Goal: Transaction & Acquisition: Purchase product/service

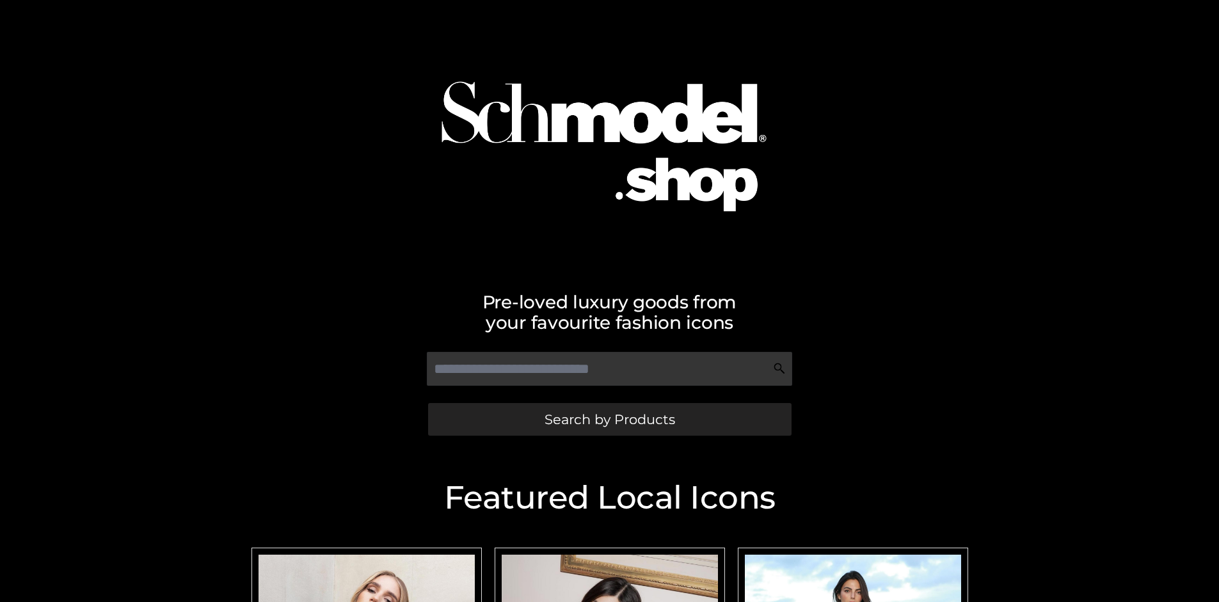
click at [609, 419] on span "Search by Products" at bounding box center [610, 419] width 131 height 13
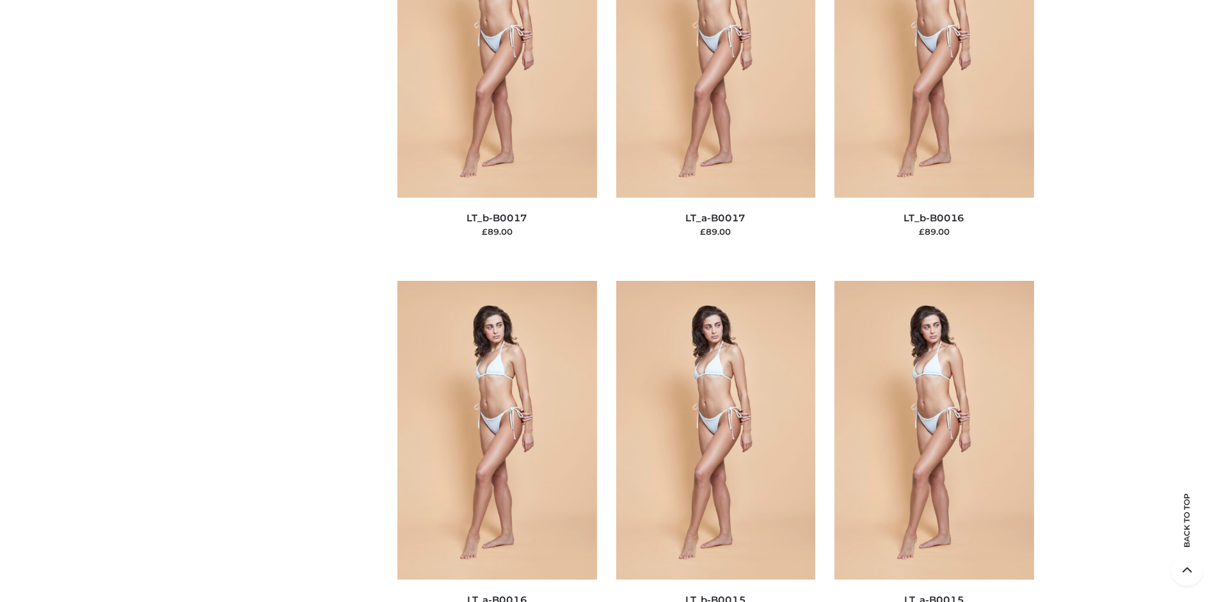
scroll to position [4295, 0]
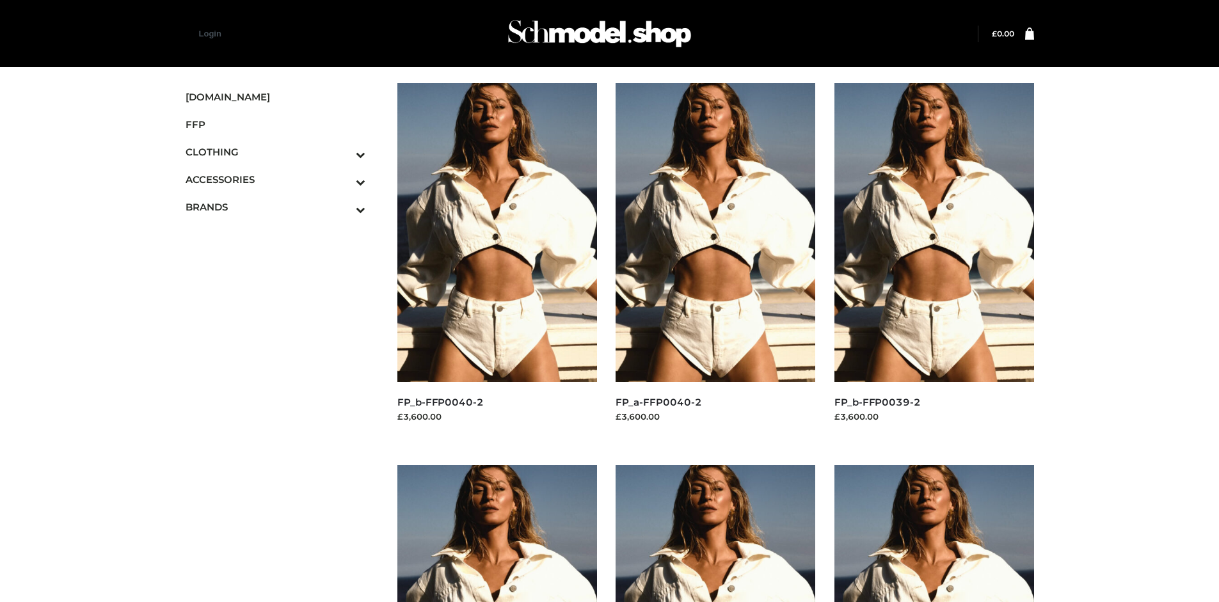
scroll to position [602, 0]
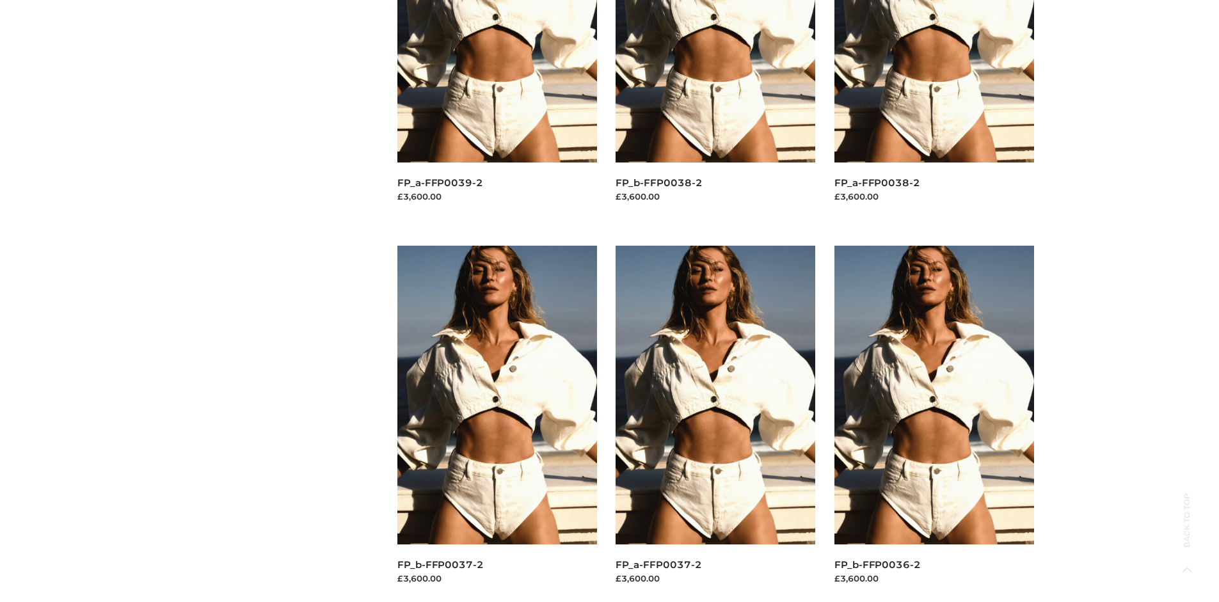
click at [934, 424] on img at bounding box center [935, 395] width 200 height 299
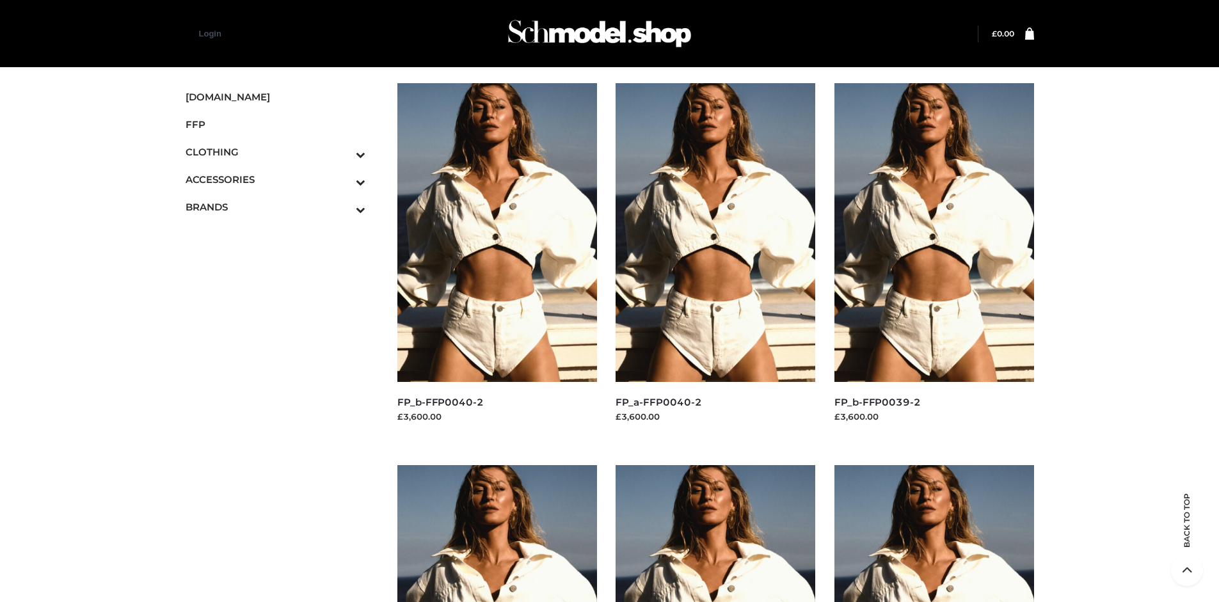
click at [934, 261] on img at bounding box center [935, 232] width 200 height 299
click at [497, 261] on img at bounding box center [497, 232] width 200 height 299
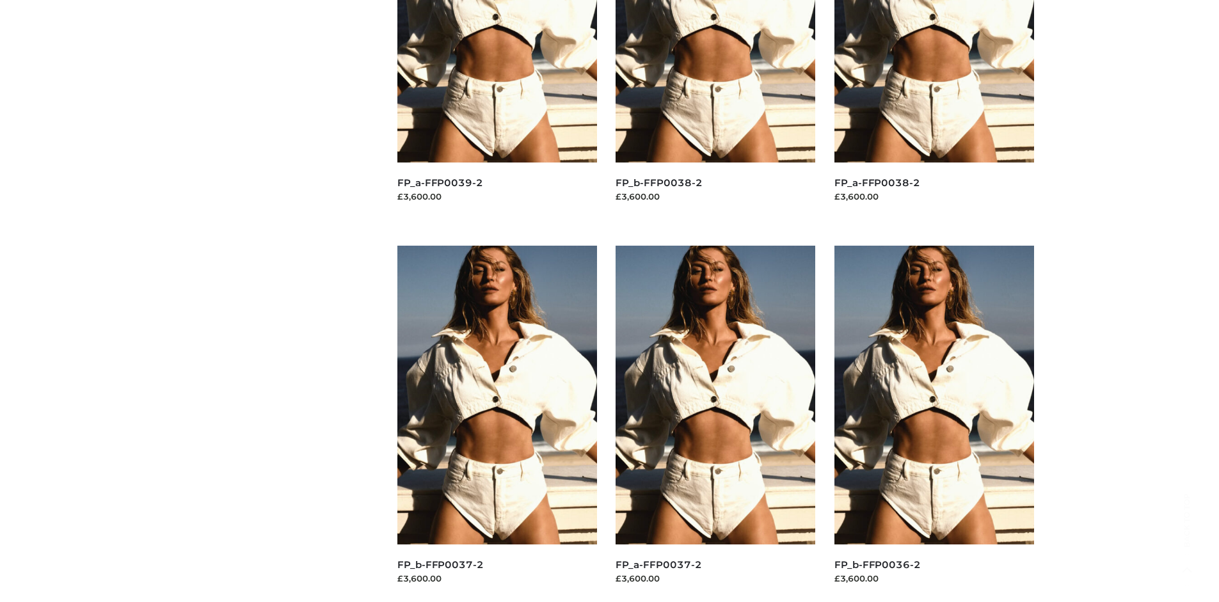
click at [497, 424] on img at bounding box center [497, 395] width 200 height 299
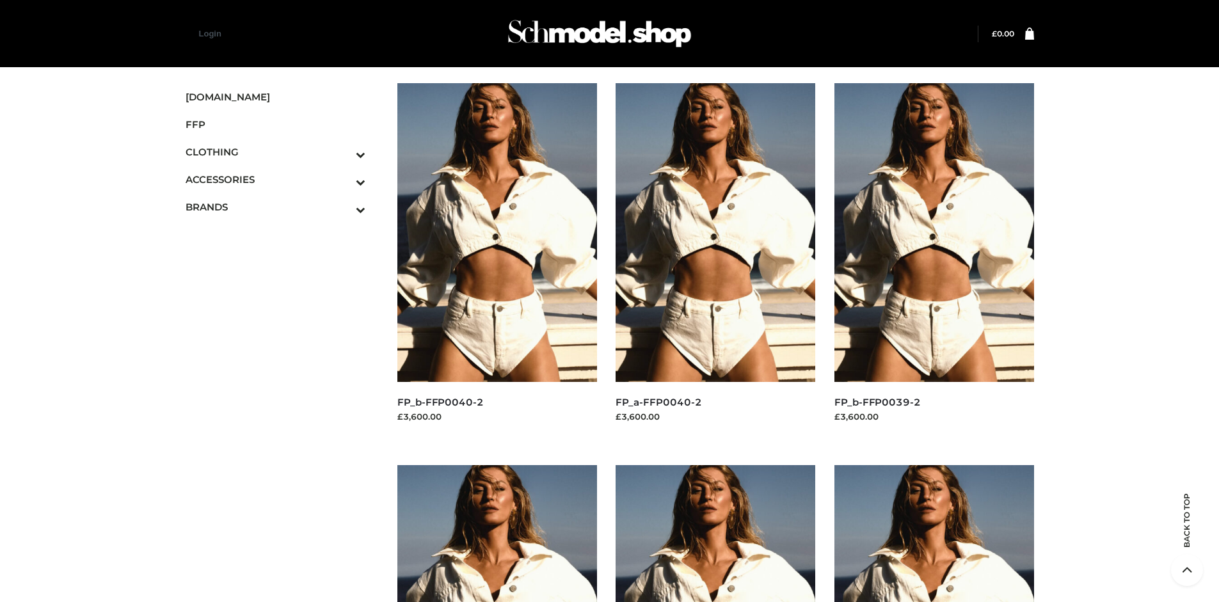
click at [343, 179] on icon "Toggle Submenu" at bounding box center [293, 182] width 143 height 15
click at [282, 234] on span "JEWELRY" at bounding box center [282, 234] width 168 height 15
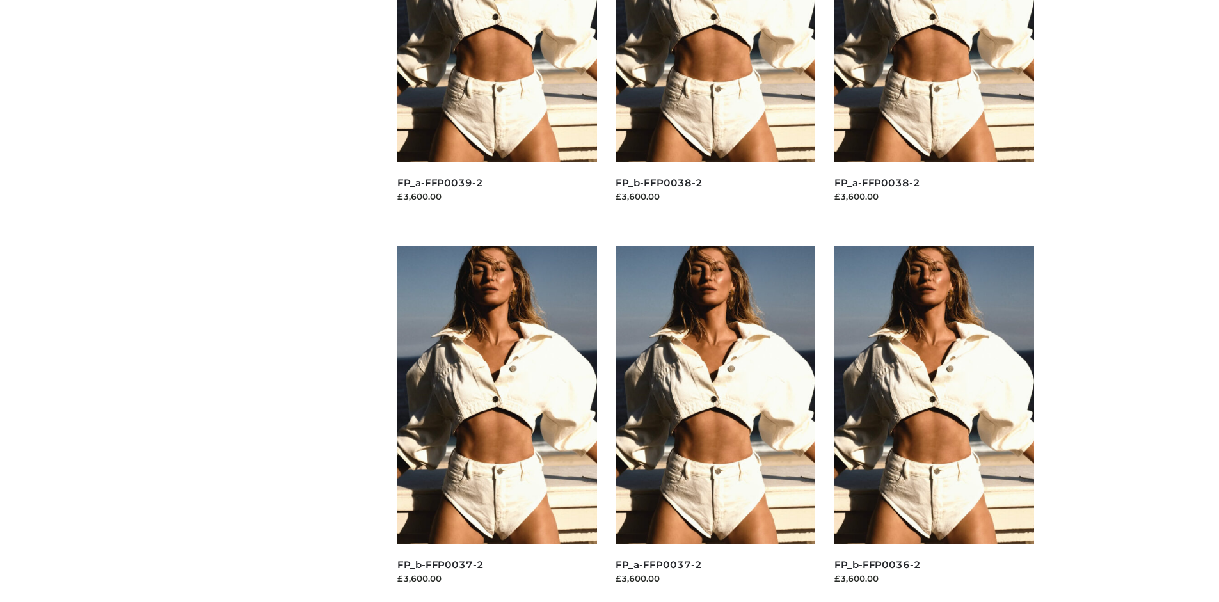
click at [497, 424] on img at bounding box center [497, 395] width 200 height 299
click at [716, 424] on img at bounding box center [716, 395] width 200 height 299
click at [934, 424] on img at bounding box center [935, 395] width 200 height 299
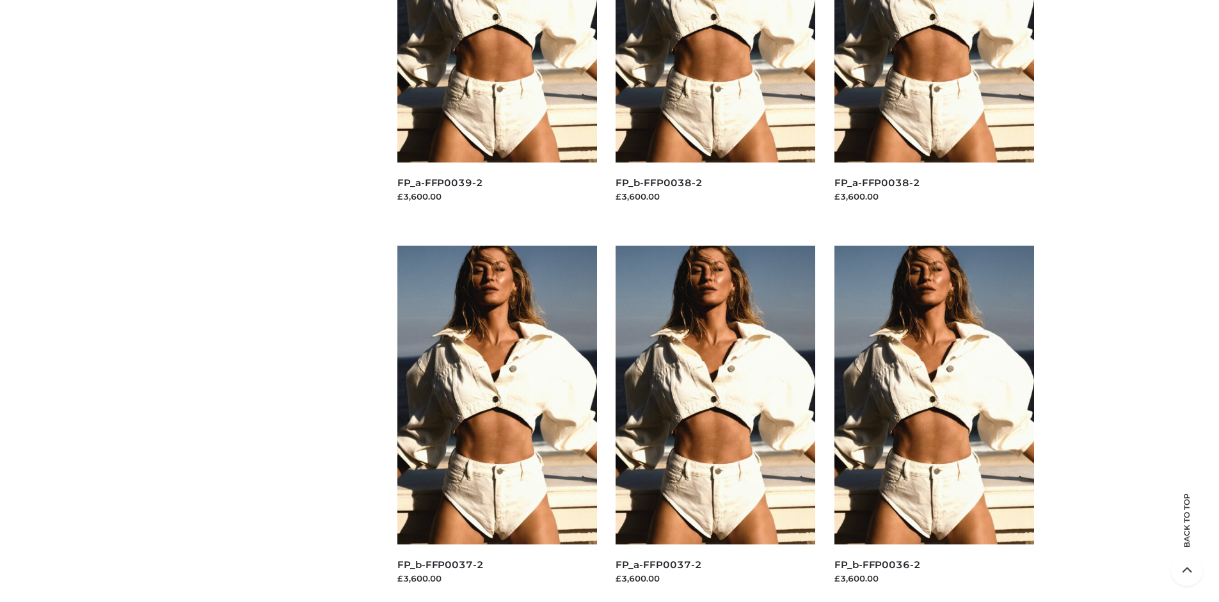
scroll to position [984, 0]
click at [934, 424] on img at bounding box center [935, 395] width 200 height 299
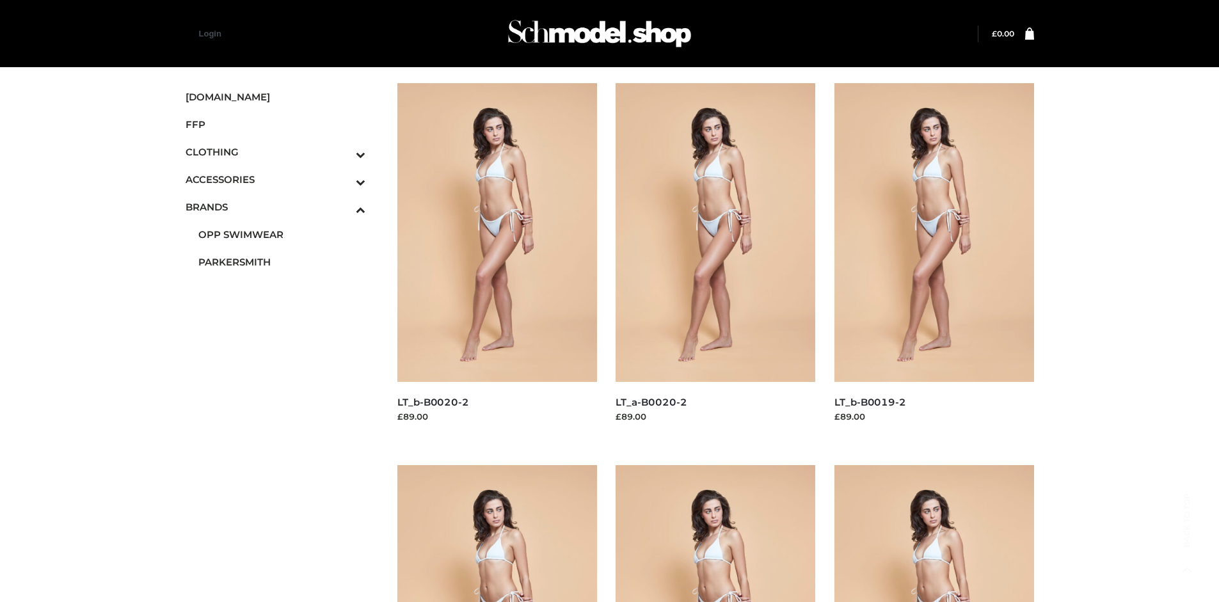
scroll to position [602, 0]
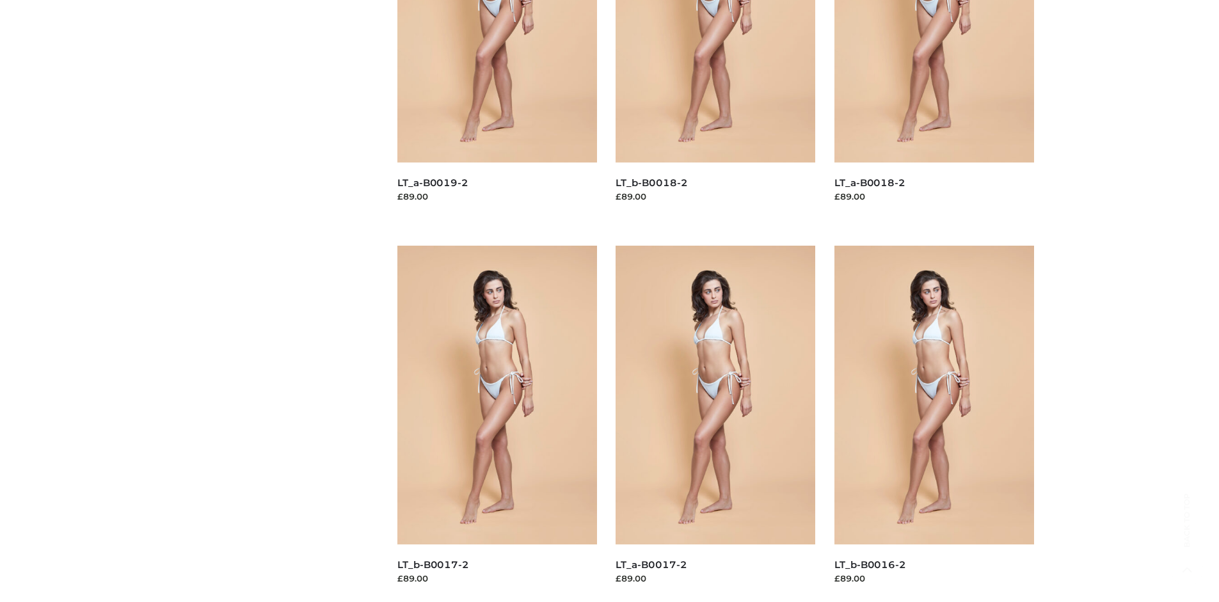
click at [497, 424] on img at bounding box center [497, 395] width 200 height 299
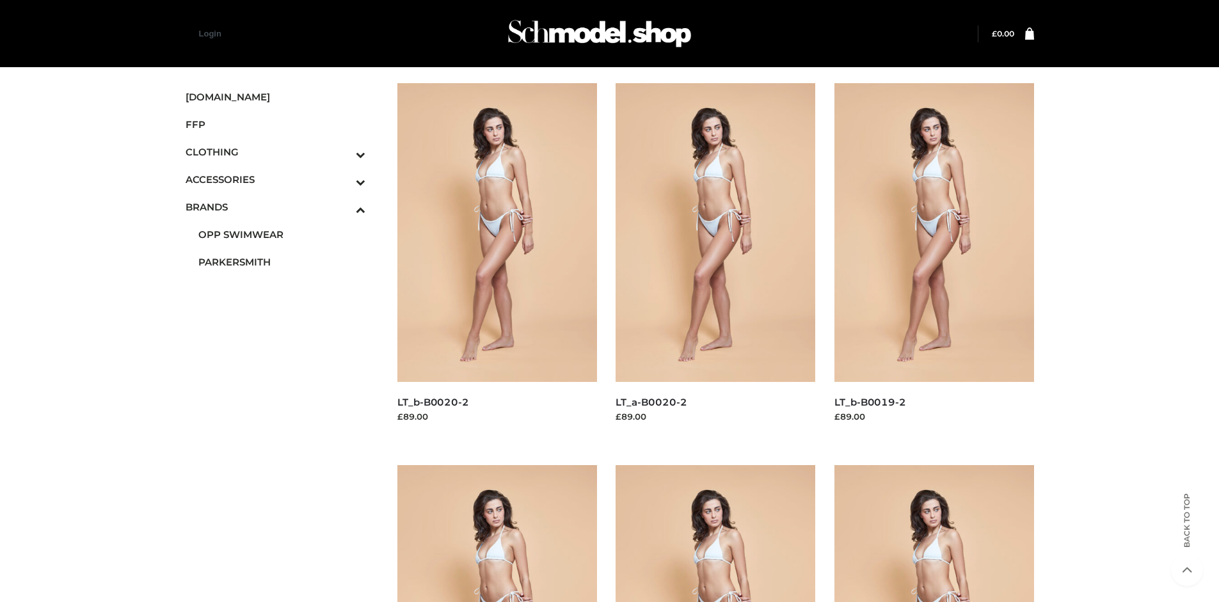
click at [934, 261] on img at bounding box center [935, 232] width 200 height 299
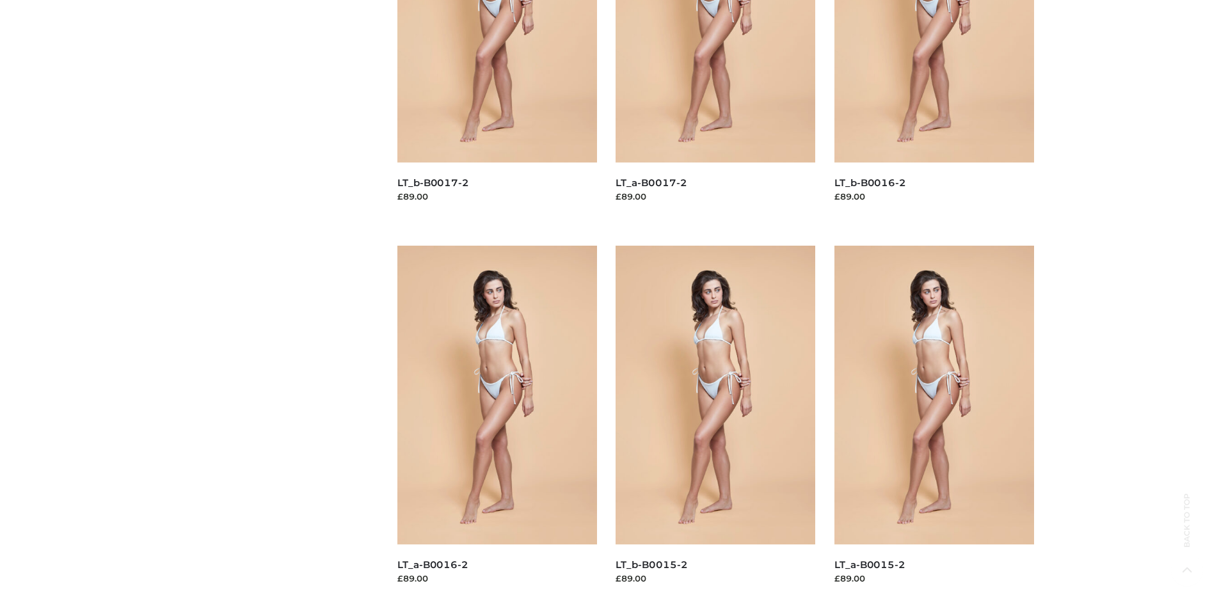
click at [497, 424] on img at bounding box center [497, 395] width 200 height 299
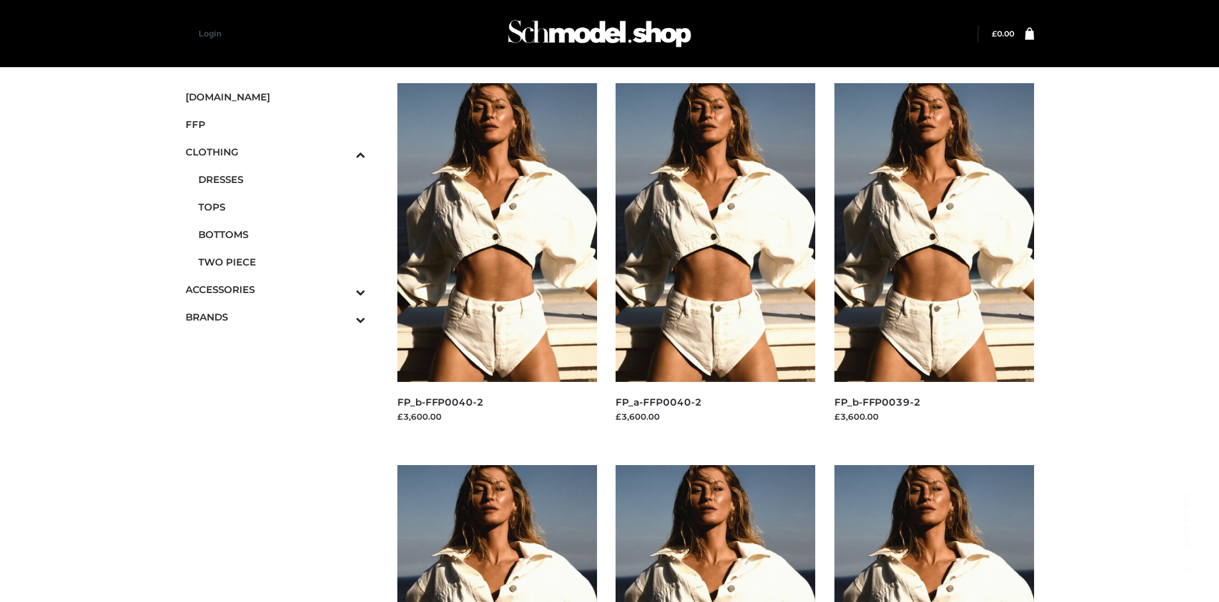
scroll to position [984, 0]
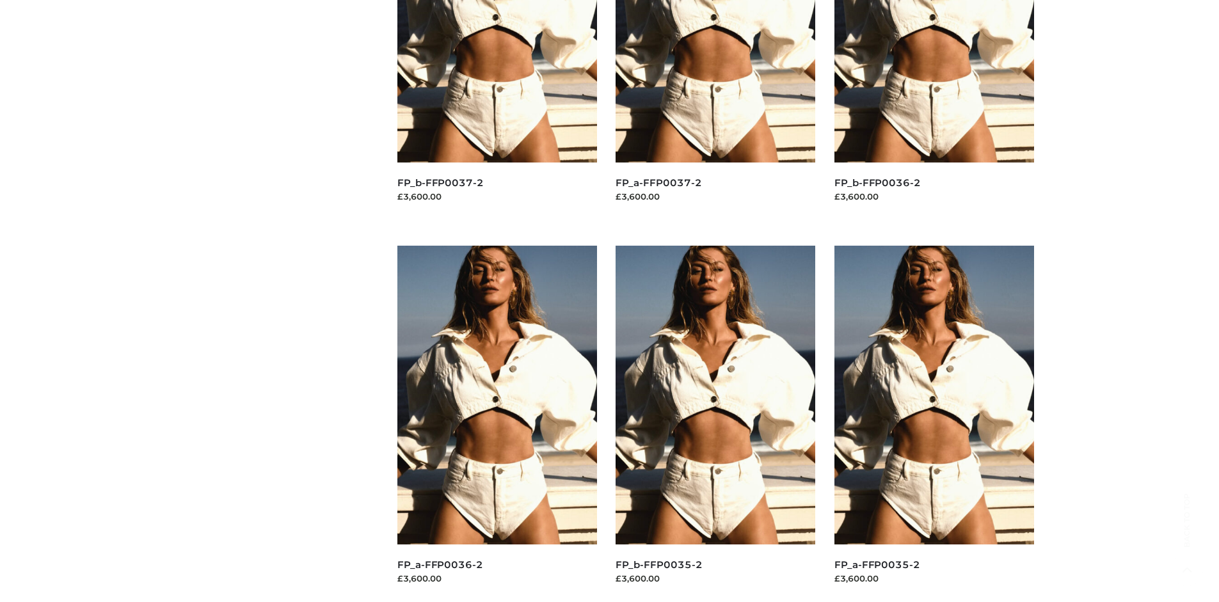
click at [934, 424] on img at bounding box center [935, 395] width 200 height 299
click at [716, 424] on img at bounding box center [716, 395] width 200 height 299
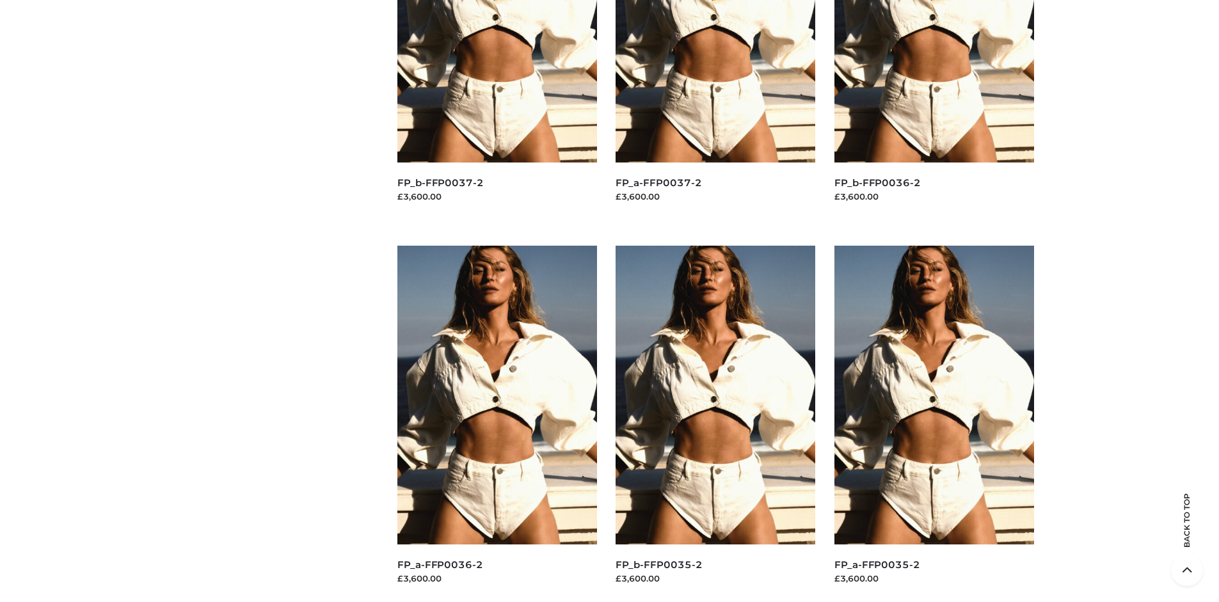
scroll to position [0, 0]
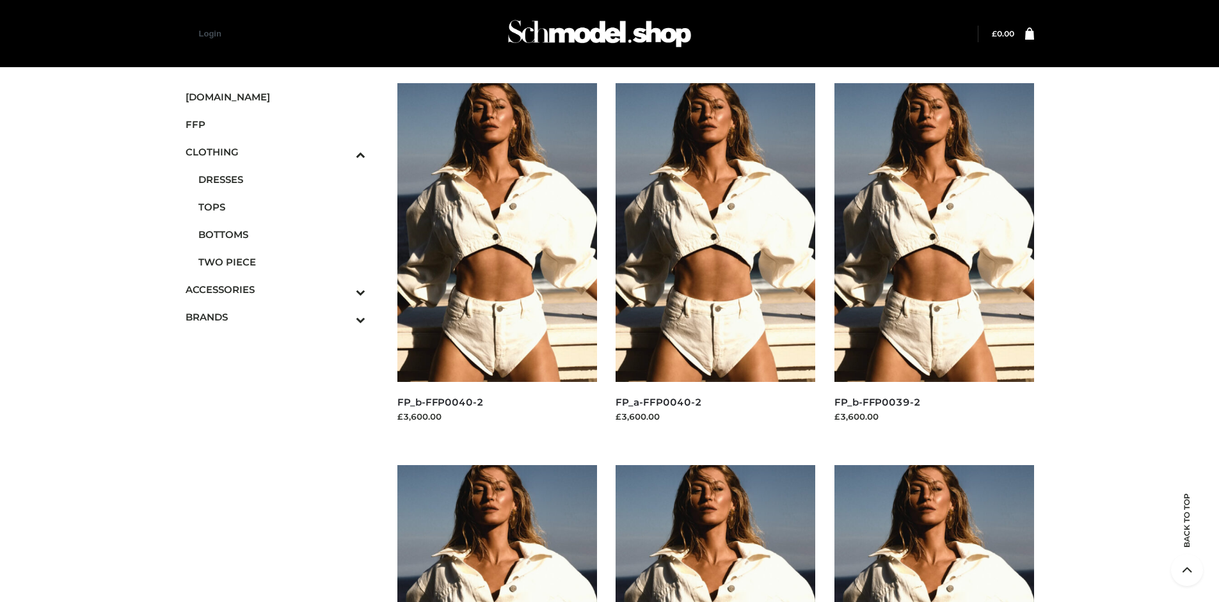
click at [934, 261] on img at bounding box center [935, 232] width 200 height 299
